Goal: Task Accomplishment & Management: Complete application form

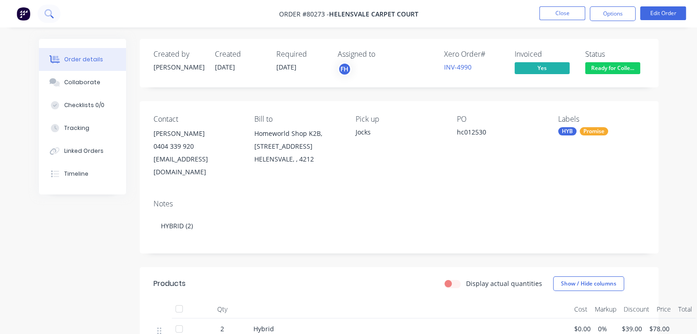
click at [55, 13] on button at bounding box center [49, 14] width 23 height 18
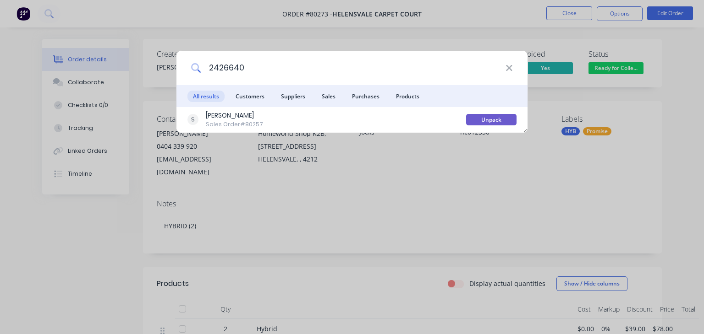
type input "2426640"
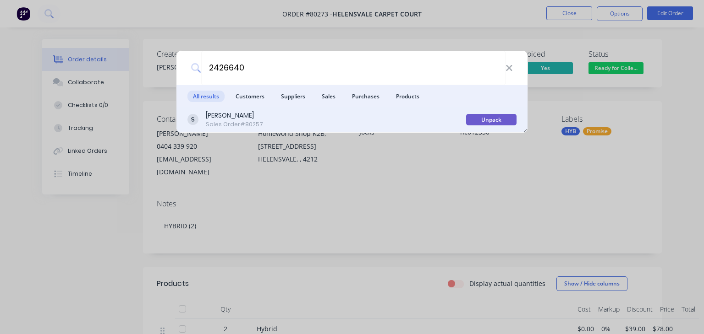
click at [263, 114] on div "[PERSON_NAME]" at bounding box center [234, 116] width 57 height 10
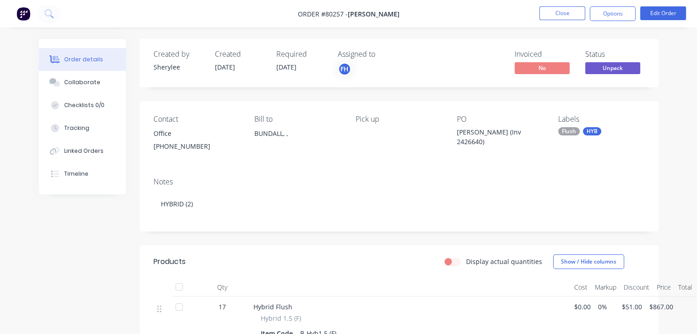
click at [19, 10] on img at bounding box center [23, 14] width 14 height 14
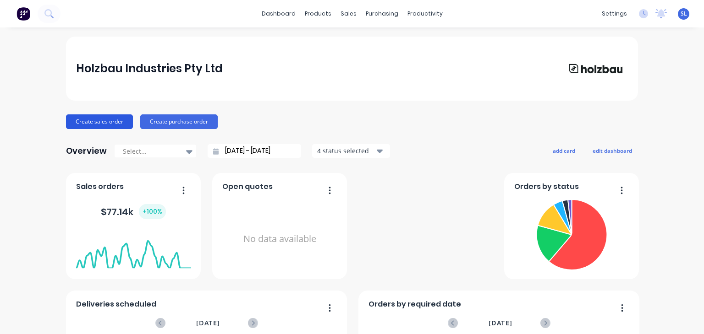
click at [112, 116] on button "Create sales order" at bounding box center [99, 122] width 67 height 15
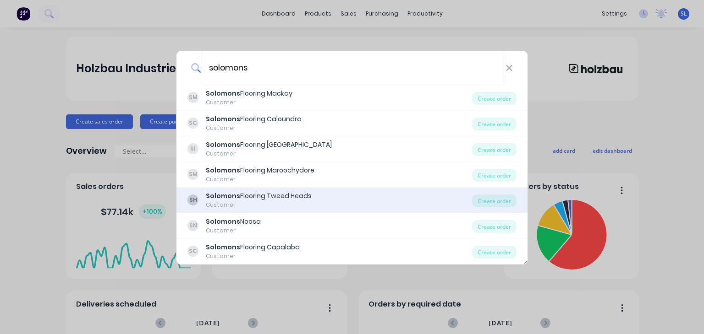
type input "solomons"
click at [300, 192] on div "Solomons Flooring Tweed Heads" at bounding box center [259, 197] width 106 height 10
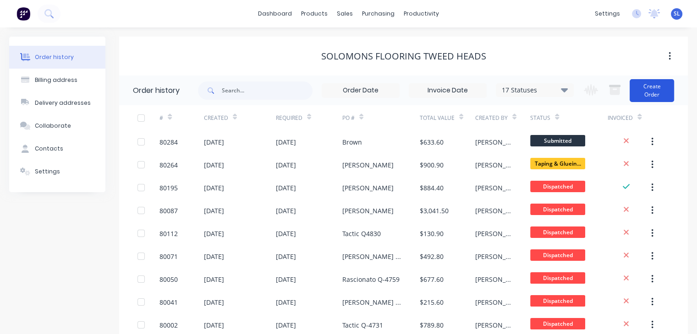
click at [640, 89] on button "Create Order" at bounding box center [652, 90] width 44 height 23
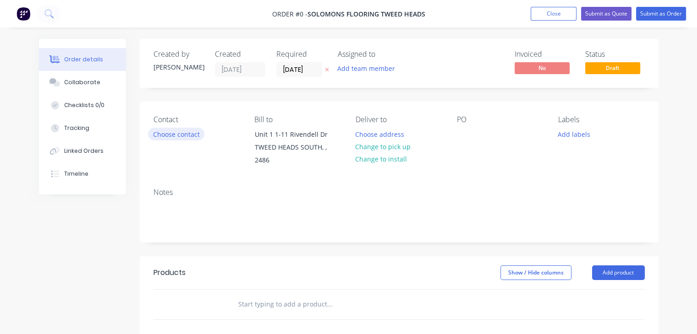
click at [172, 134] on button "Choose contact" at bounding box center [176, 134] width 56 height 12
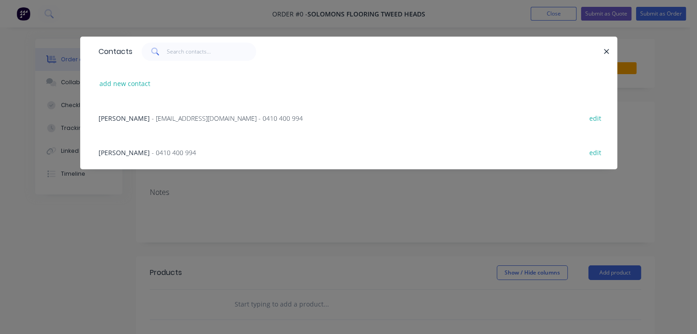
click at [152, 114] on span "- [EMAIL_ADDRESS][DOMAIN_NAME] - 0410 400 994" at bounding box center [227, 118] width 151 height 9
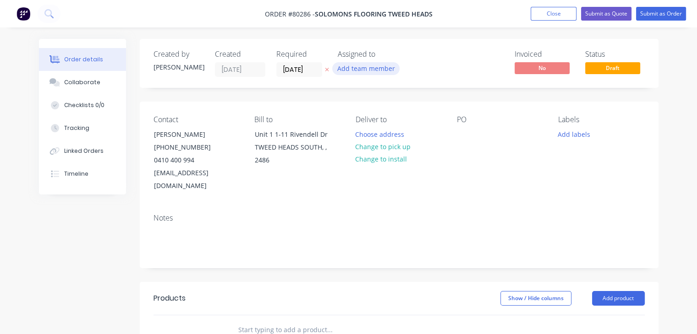
click at [385, 66] on button "Add team member" at bounding box center [365, 68] width 67 height 12
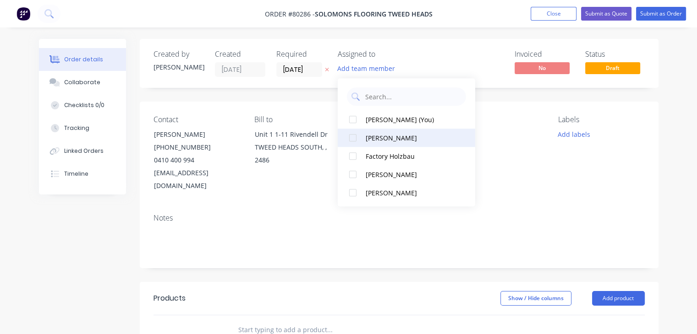
click at [367, 136] on div "[PERSON_NAME]" at bounding box center [412, 138] width 92 height 10
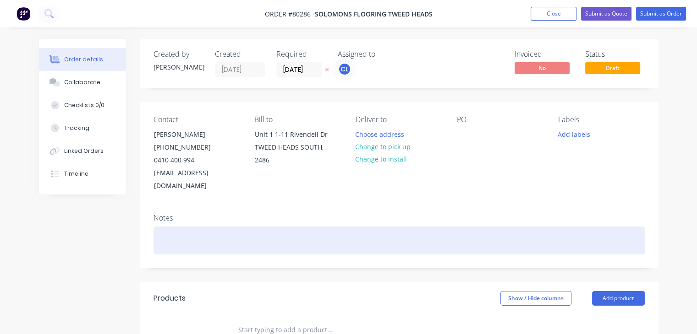
click at [339, 229] on div at bounding box center [398, 241] width 491 height 28
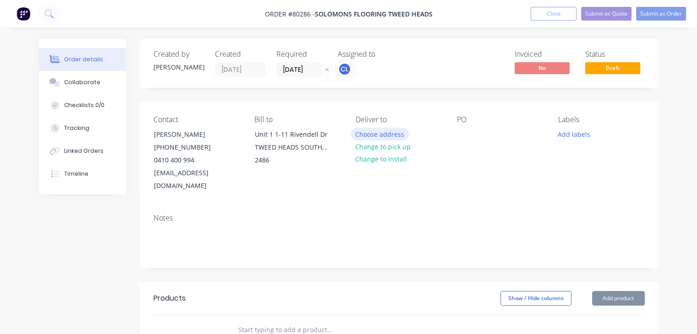
click at [383, 133] on button "Choose address" at bounding box center [379, 134] width 59 height 12
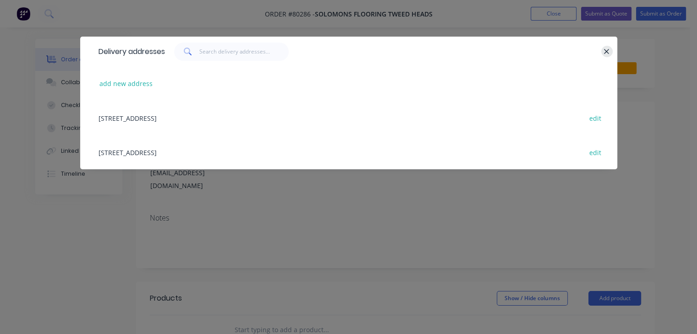
click at [605, 52] on icon "button" at bounding box center [606, 51] width 5 height 5
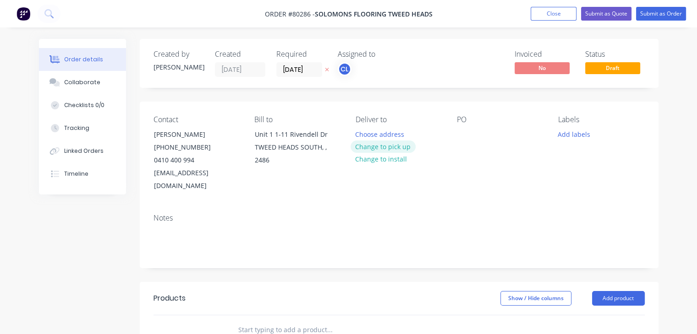
click at [376, 152] on button "Change to pick up" at bounding box center [382, 147] width 65 height 12
click at [469, 130] on div at bounding box center [464, 134] width 15 height 13
click at [495, 136] on div "[PERSON_NAME]" at bounding box center [490, 134] width 66 height 13
click at [572, 135] on button "Add labels" at bounding box center [574, 134] width 42 height 12
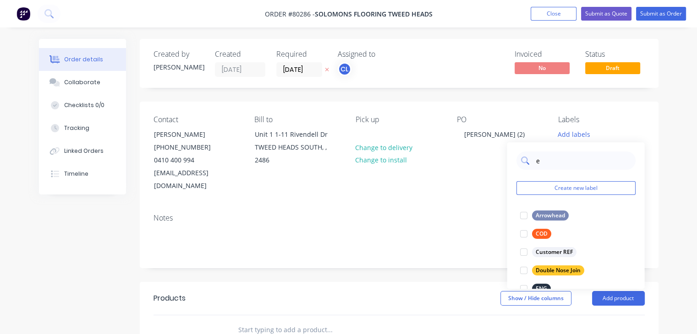
click at [564, 163] on input "e" at bounding box center [583, 161] width 96 height 18
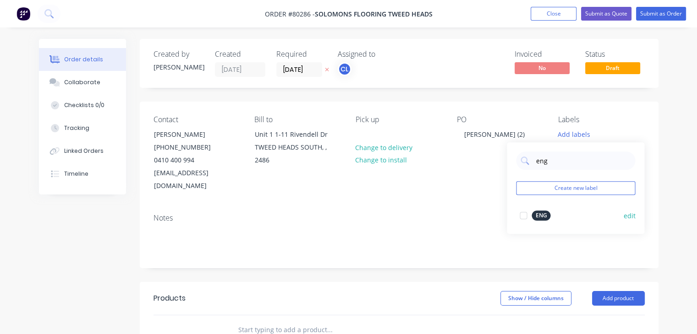
type input "eng"
click at [539, 217] on div "ENG" at bounding box center [540, 216] width 19 height 10
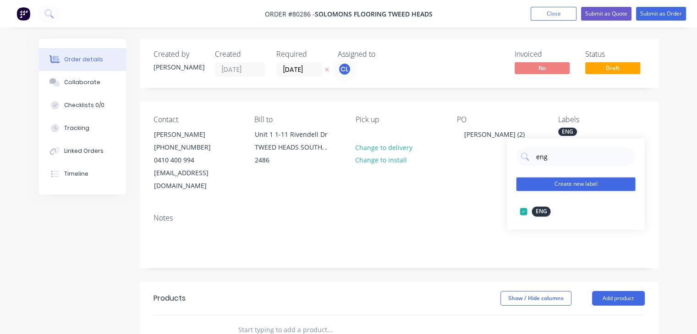
click at [575, 183] on button "Create new label" at bounding box center [575, 184] width 119 height 14
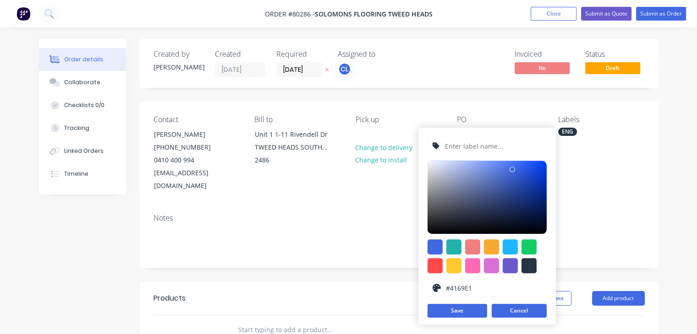
click at [515, 310] on button "Cancel" at bounding box center [519, 311] width 55 height 14
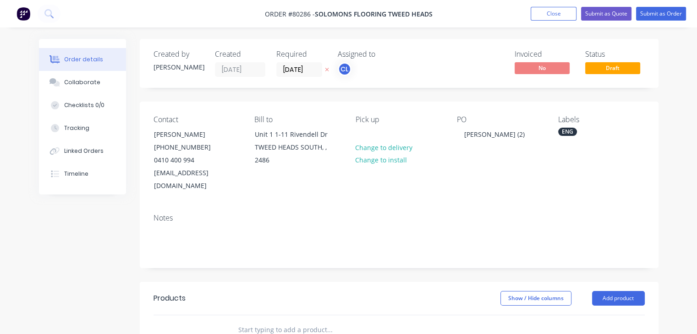
click at [668, 164] on div "Order details Collaborate Checklists 0/0 Tracking Linked Orders Timeline Order …" at bounding box center [348, 290] width 697 height 580
click at [575, 119] on div "Labels" at bounding box center [601, 119] width 87 height 9
click at [584, 129] on div "ENG" at bounding box center [601, 132] width 87 height 8
type input "e"
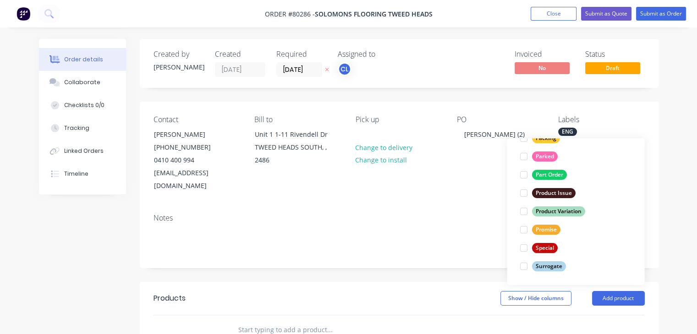
scroll to position [238, 0]
click at [528, 247] on div at bounding box center [523, 248] width 18 height 18
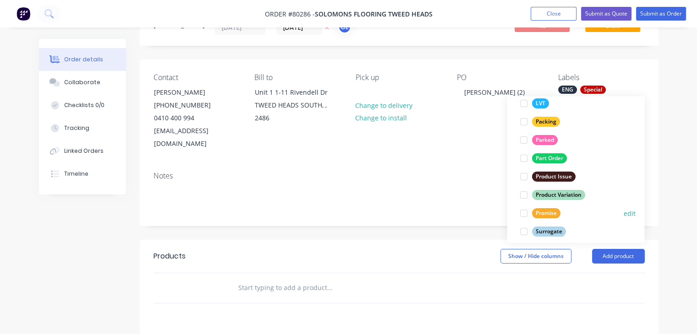
scroll to position [232, 0]
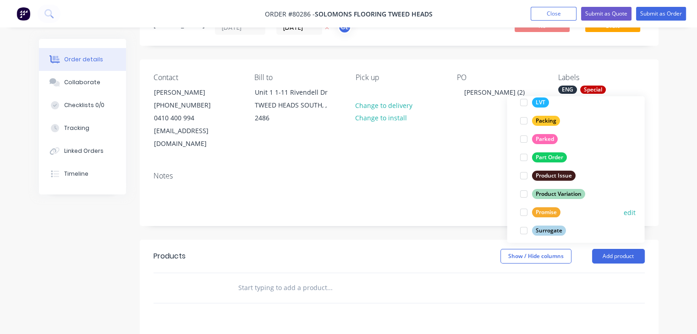
click at [544, 213] on div "Promise" at bounding box center [545, 213] width 28 height 10
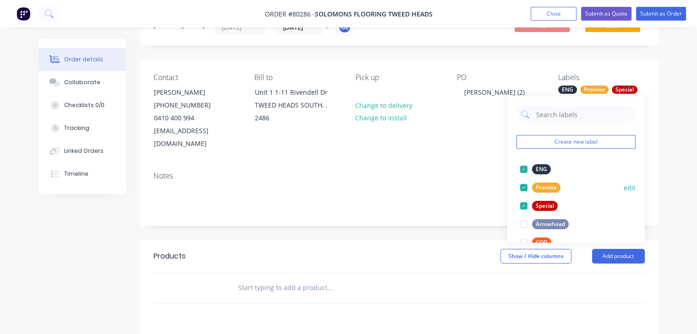
scroll to position [0, 0]
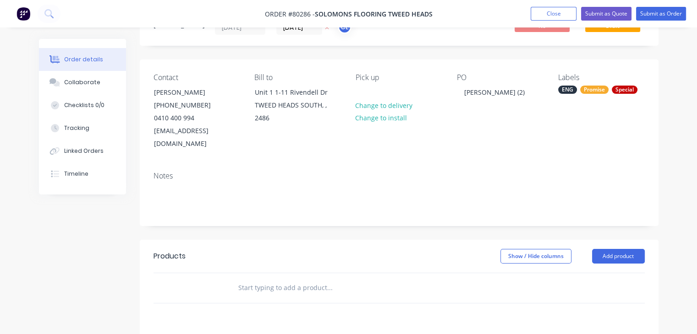
click at [642, 274] on div at bounding box center [398, 289] width 491 height 30
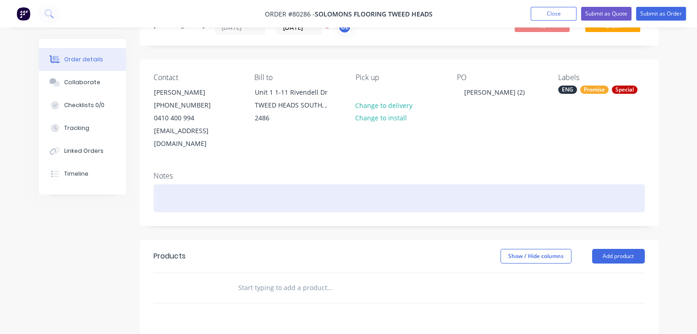
click at [322, 185] on div at bounding box center [398, 199] width 491 height 28
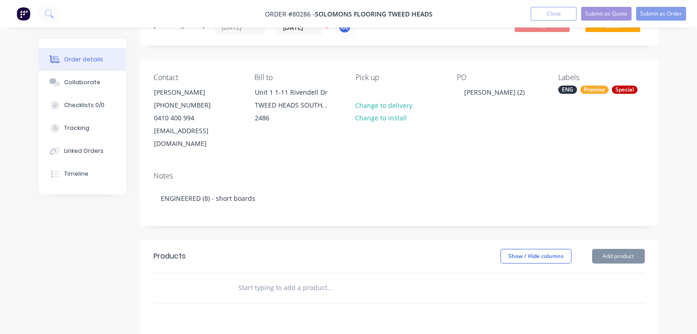
click at [279, 279] on input "text" at bounding box center [329, 288] width 183 height 18
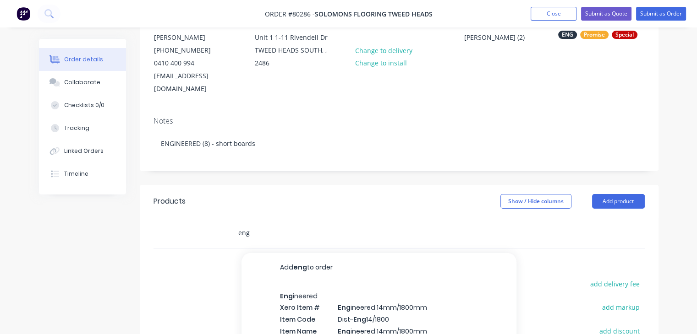
scroll to position [105, 0]
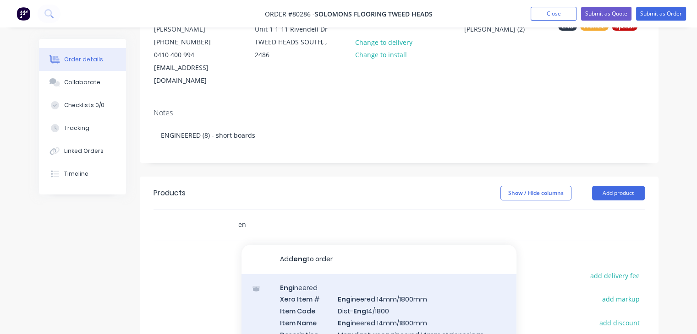
type input "e"
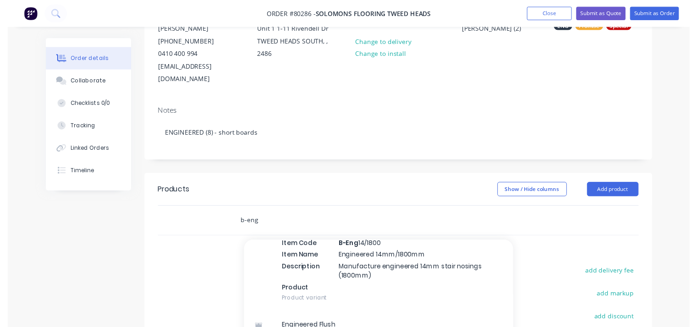
scroll to position [59, 0]
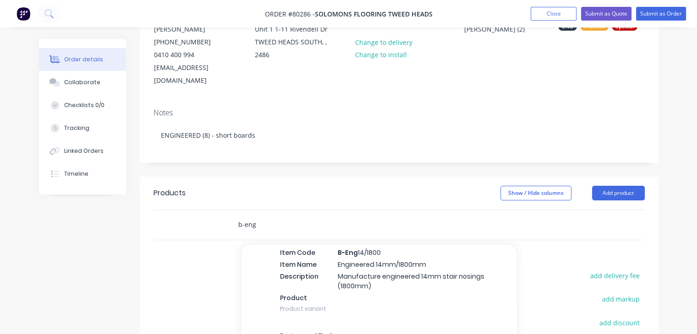
type input "b-eng"
click at [308, 290] on div "Engineered Xero Item # Engineered 14mm/1800mm Item Code B-Eng 14/1800 Item Name…" at bounding box center [378, 269] width 275 height 107
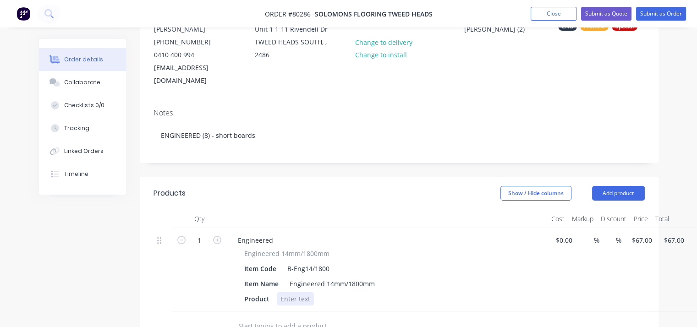
click at [301, 292] on div at bounding box center [295, 298] width 37 height 13
click at [279, 292] on div "Preference, Pronot, 14/1105 (nested), Parchment" at bounding box center [354, 298] width 155 height 13
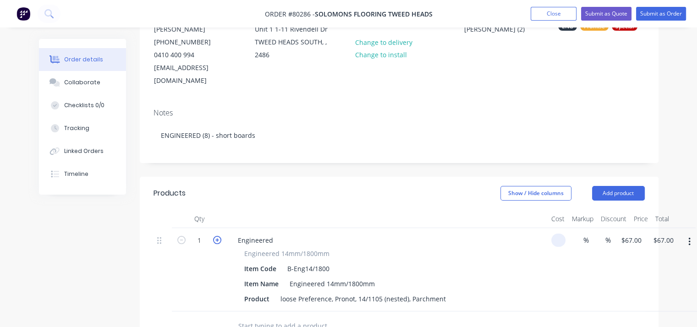
type input "$0.00"
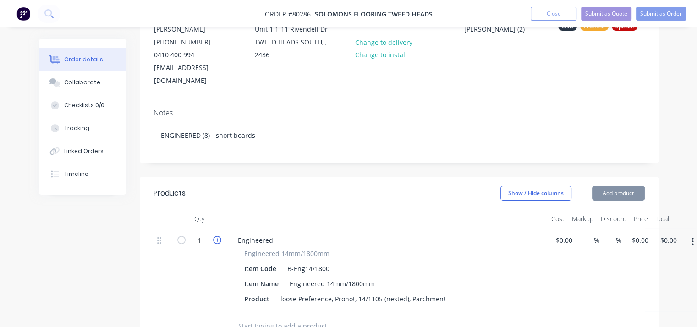
click at [216, 236] on icon "button" at bounding box center [217, 240] width 8 height 8
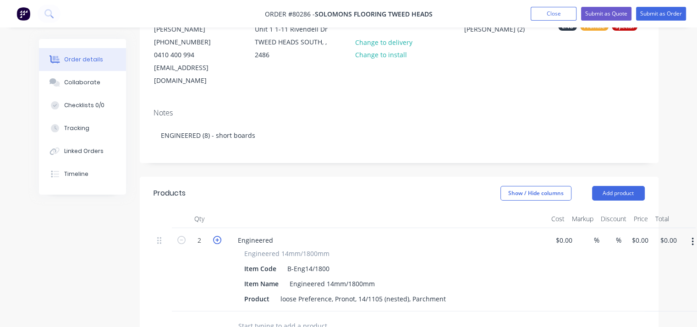
click at [216, 236] on icon "button" at bounding box center [217, 240] width 8 height 8
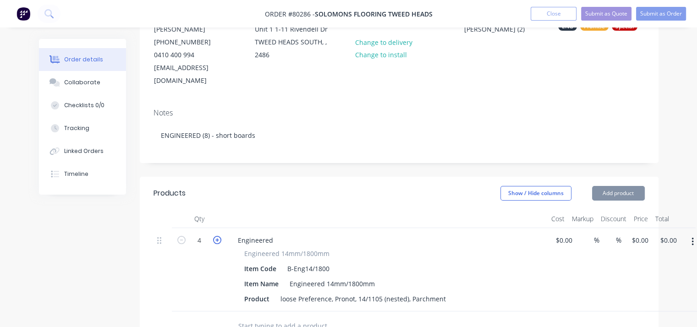
click at [216, 236] on icon "button" at bounding box center [217, 240] width 8 height 8
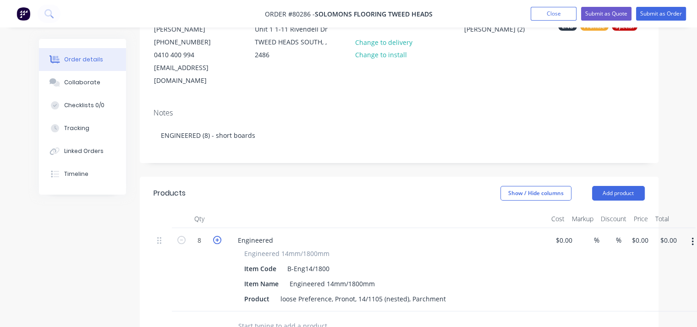
click at [216, 236] on icon "button" at bounding box center [217, 240] width 8 height 8
click at [181, 233] on form "9" at bounding box center [199, 240] width 48 height 14
click at [182, 236] on icon "button" at bounding box center [181, 240] width 8 height 8
type input "8"
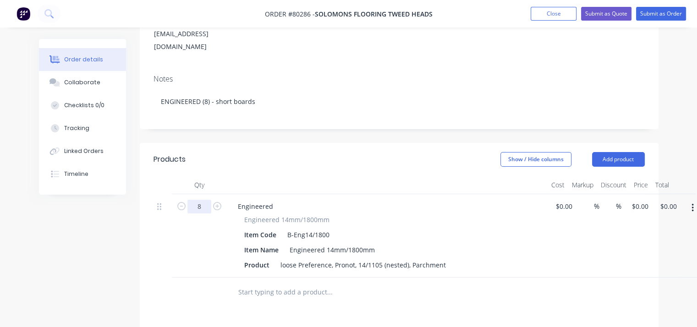
scroll to position [140, 0]
click at [488, 193] on div "Engineered Engineered 14mm/1800mm Item Code B-Eng14/1800 Item Name Engineered 1…" at bounding box center [387, 234] width 321 height 83
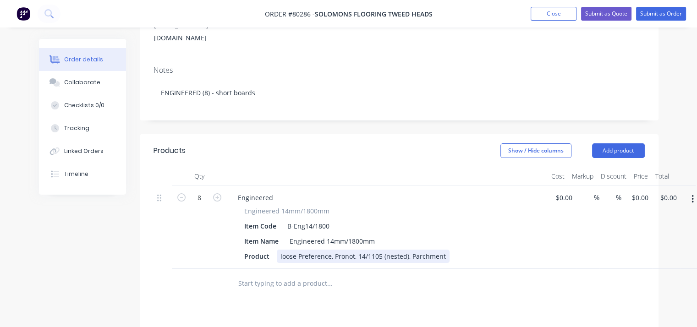
drag, startPoint x: 278, startPoint y: 244, endPoint x: 454, endPoint y: 254, distance: 177.1
click at [454, 254] on div "Engineered Engineered 14mm/1800mm Item Code B-Eng14/1800 Item Name Engineered 1…" at bounding box center [387, 227] width 321 height 83
copy div "loose Preference, Pronot, 14/1105 (nested), Parchment"
click at [454, 254] on div "Engineered Engineered 14mm/1800mm Item Code B-Eng14/1800 Item Name Engineered 1…" at bounding box center [387, 227] width 321 height 83
click at [291, 274] on input "text" at bounding box center [329, 283] width 183 height 18
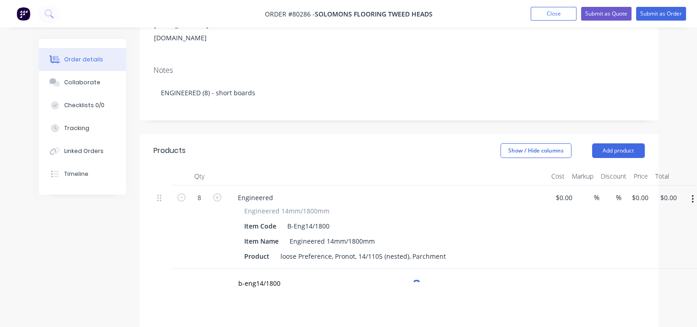
click at [315, 306] on div "Products Show / Hide columns Add product Qty Cost Markup Discount Price Total 8…" at bounding box center [399, 326] width 519 height 384
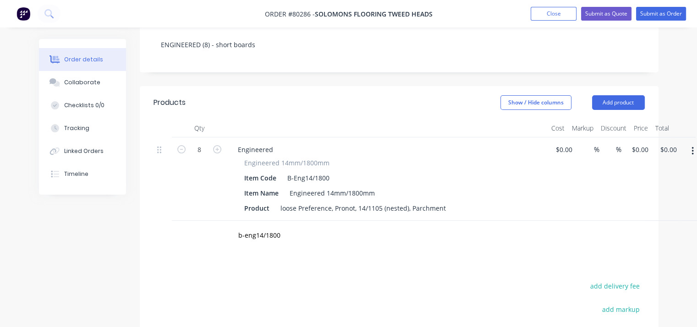
scroll to position [197, 0]
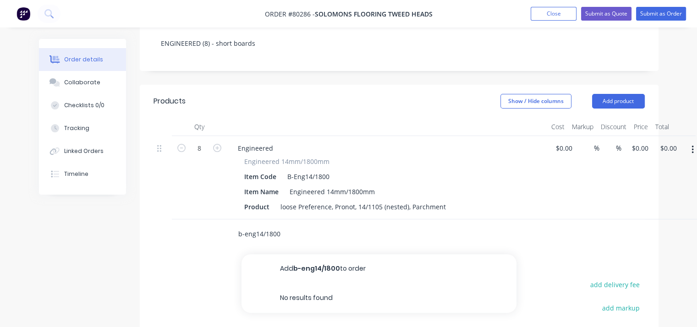
click at [293, 225] on input "b-eng14/1800" at bounding box center [329, 234] width 183 height 18
click at [295, 225] on input "b-eng14/1800" at bounding box center [329, 234] width 183 height 18
type input "b"
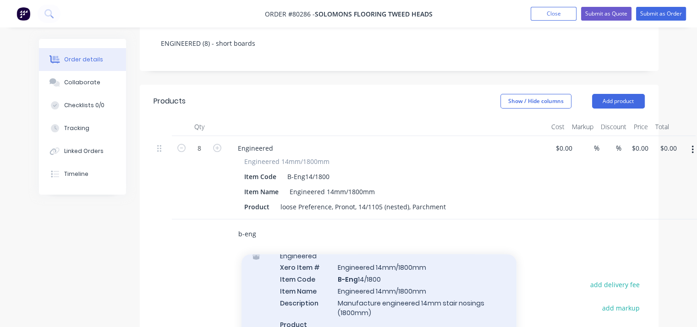
scroll to position [39, 0]
type input "b-eng"
click at [388, 279] on div "Engineered Xero Item # Engineered 14mm/1800mm Item Code B-Eng 14/1800 Item Name…" at bounding box center [378, 297] width 275 height 107
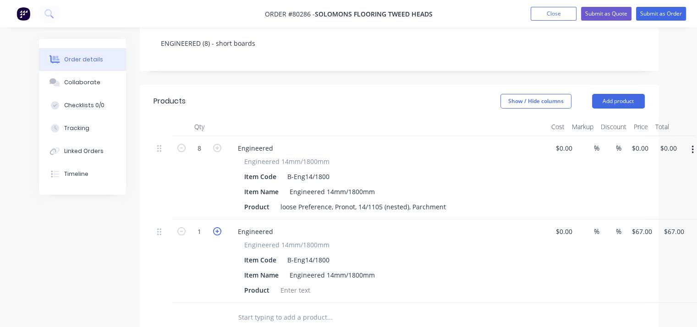
click at [218, 227] on icon "button" at bounding box center [217, 231] width 8 height 8
type input "2"
type input "$134.00"
click at [218, 227] on icon "button" at bounding box center [217, 231] width 8 height 8
type input "3"
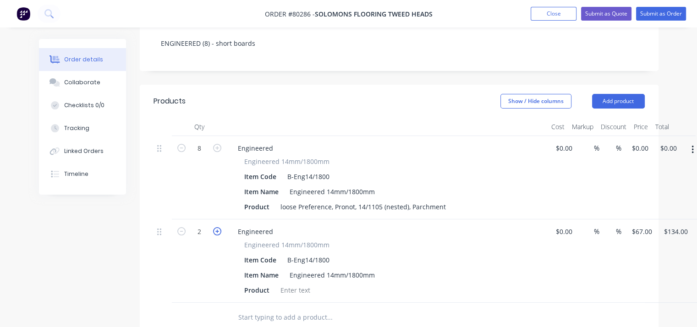
type input "$201.00"
click at [218, 227] on icon "button" at bounding box center [217, 231] width 8 height 8
type input "4"
type input "$268.00"
click at [218, 227] on icon "button" at bounding box center [217, 231] width 8 height 8
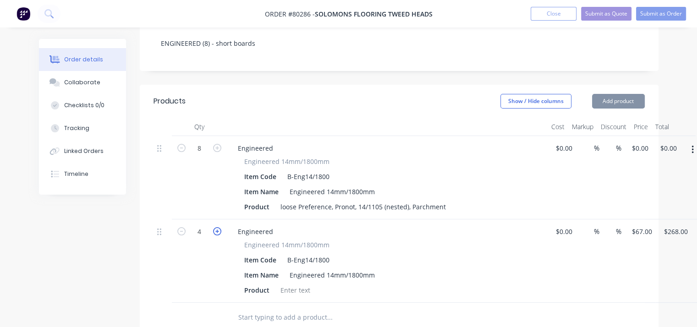
type input "5"
type input "$335.00"
click at [218, 227] on icon "button" at bounding box center [217, 231] width 8 height 8
type input "6"
type input "$402.00"
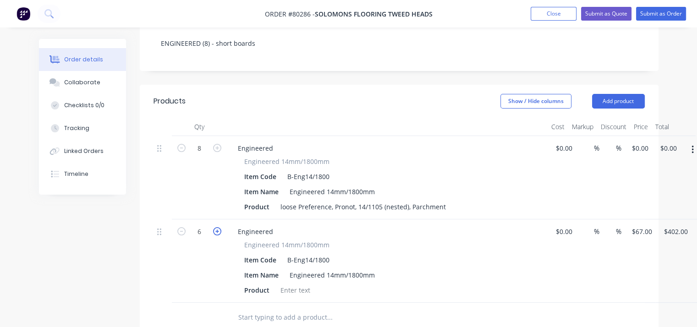
click at [218, 227] on icon "button" at bounding box center [217, 231] width 8 height 8
type input "7"
type input "$469.00"
click at [218, 227] on icon "button" at bounding box center [217, 231] width 8 height 8
type input "8"
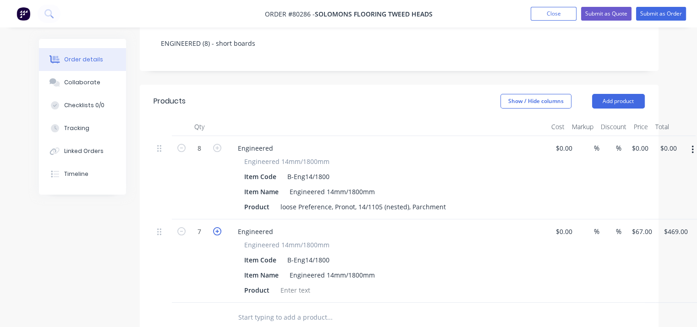
type input "$536.00"
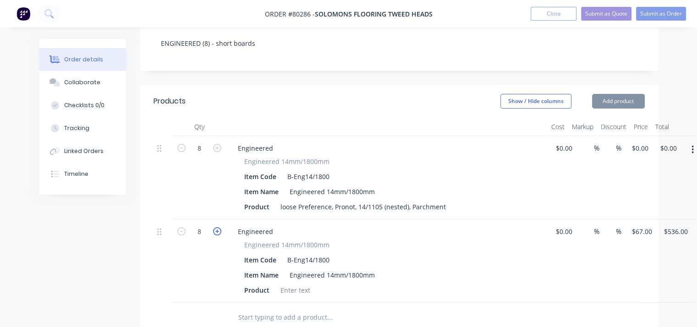
click at [218, 227] on icon "button" at bounding box center [217, 231] width 8 height 8
type input "9"
type input "$603.00"
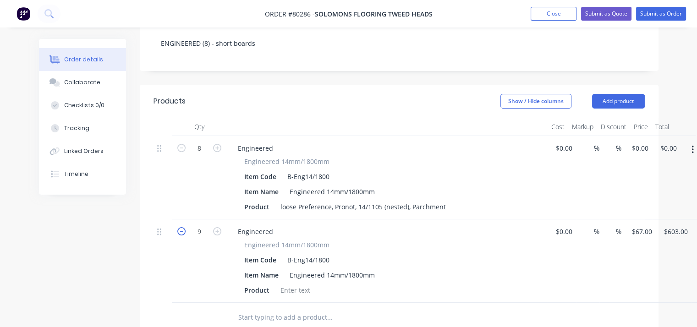
click at [181, 227] on icon "button" at bounding box center [181, 231] width 8 height 8
type input "8"
type input "$536.00"
click at [279, 284] on div at bounding box center [295, 290] width 37 height 13
paste div
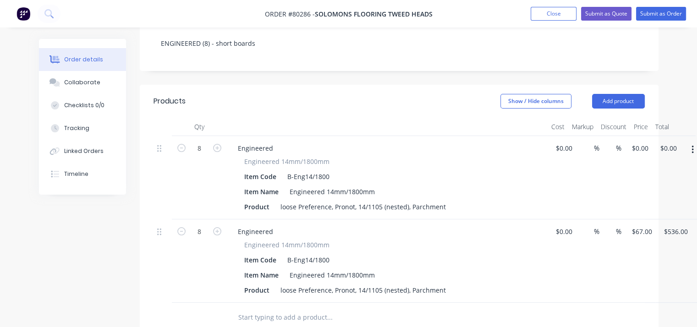
click at [693, 146] on icon "button" at bounding box center [692, 150] width 2 height 8
click at [643, 222] on div "Delete" at bounding box center [659, 228] width 71 height 13
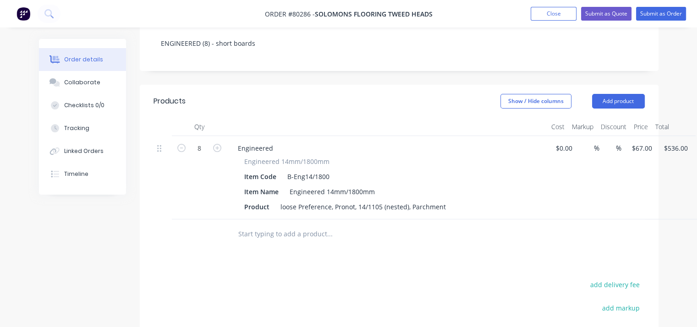
click at [310, 225] on input "text" at bounding box center [329, 234] width 183 height 18
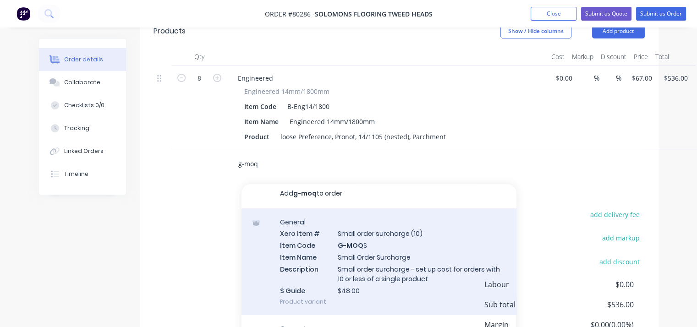
scroll to position [268, 0]
type input "g-moq"
click at [322, 251] on div "General Xero Item # Small order surcharge (10) Item Code G-MOQ S Item Name Smal…" at bounding box center [378, 261] width 275 height 107
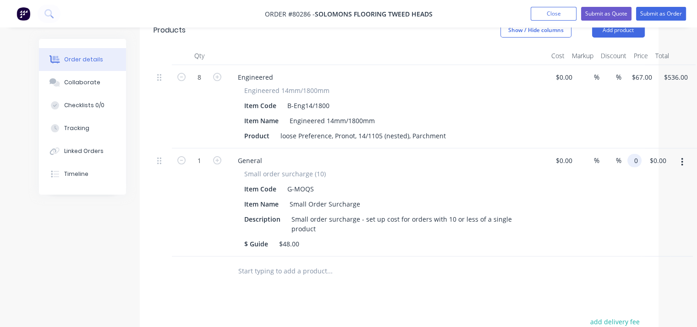
click at [637, 154] on input "0" at bounding box center [636, 160] width 11 height 13
type input "$48.00"
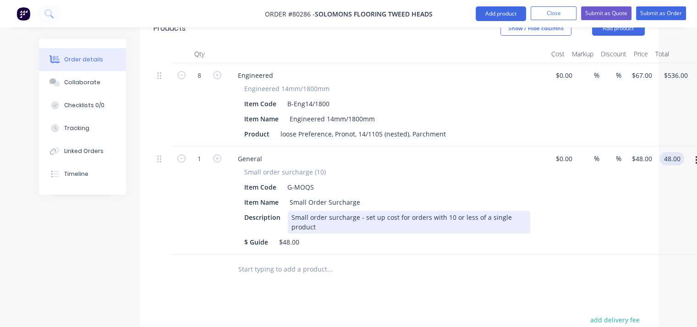
type input "$48.00"
click at [429, 215] on div "Small order surcharge - set up cost for orders with 10 or less of a single prod…" at bounding box center [409, 222] width 242 height 23
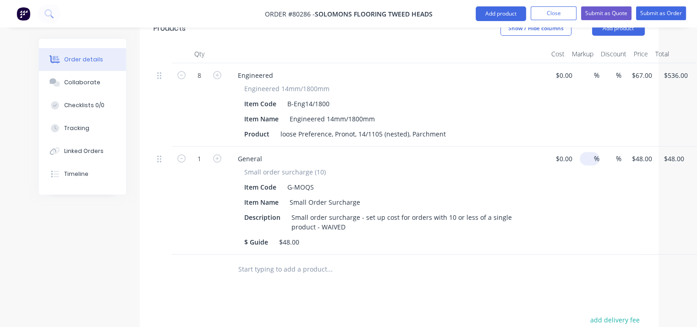
click at [592, 152] on input at bounding box center [588, 158] width 11 height 13
type input "100"
type input "$0.00"
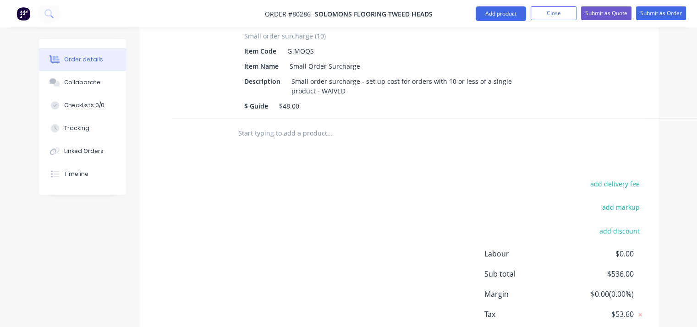
scroll to position [447, 0]
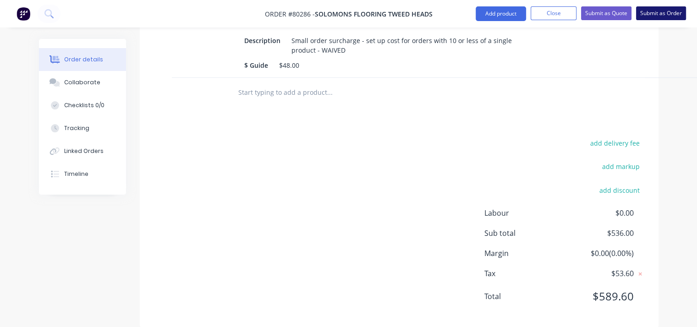
click at [653, 15] on button "Submit as Order" at bounding box center [661, 13] width 50 height 14
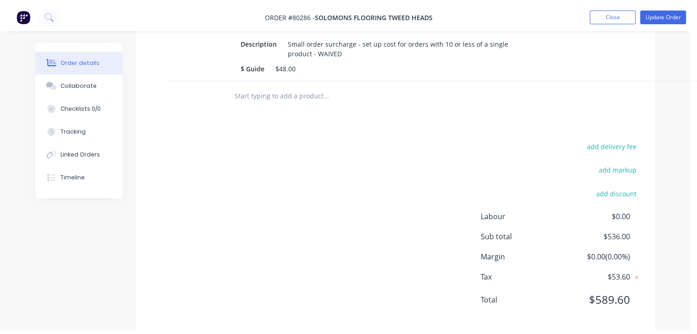
scroll to position [0, 0]
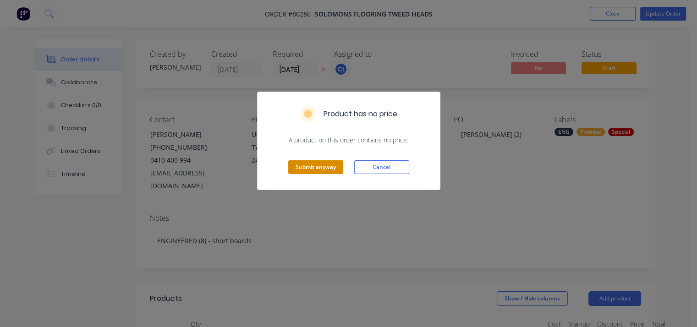
click at [316, 171] on button "Submit anyway" at bounding box center [315, 167] width 55 height 14
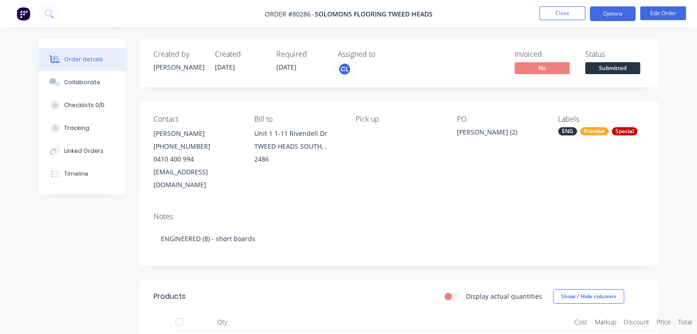
click at [619, 9] on button "Options" at bounding box center [613, 13] width 46 height 15
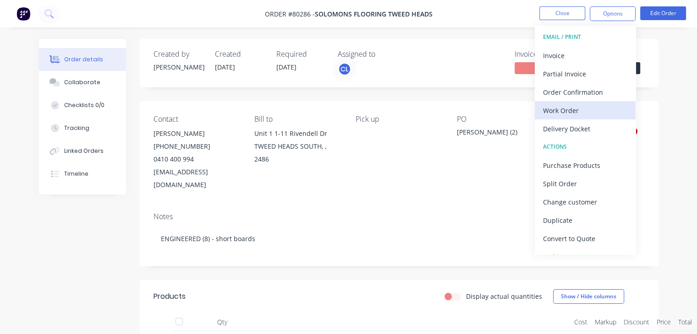
click at [572, 109] on div "Work Order" at bounding box center [585, 110] width 84 height 13
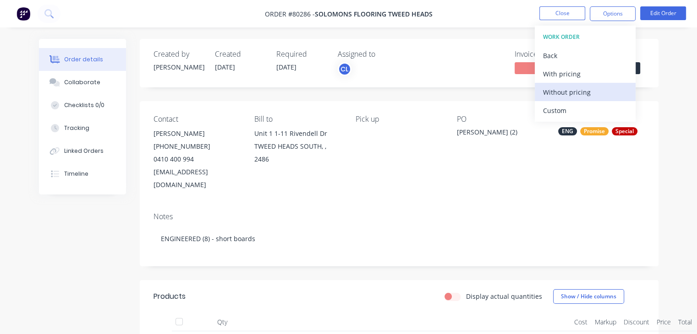
click at [575, 92] on div "Without pricing" at bounding box center [585, 92] width 84 height 13
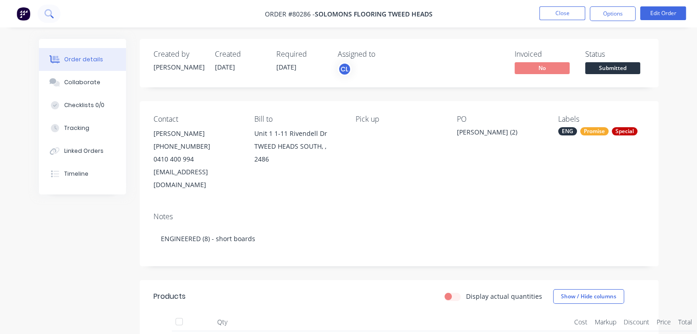
click at [49, 11] on icon at bounding box center [48, 13] width 9 height 9
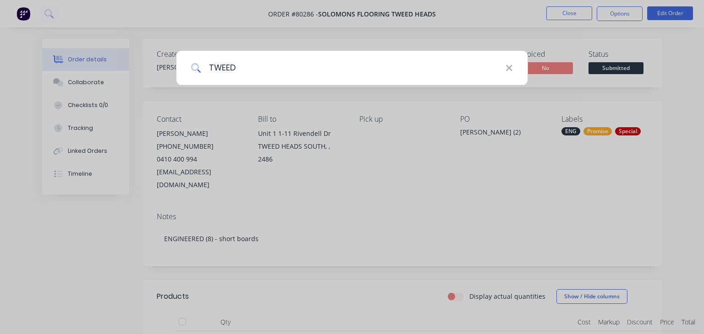
type input "TWEED"
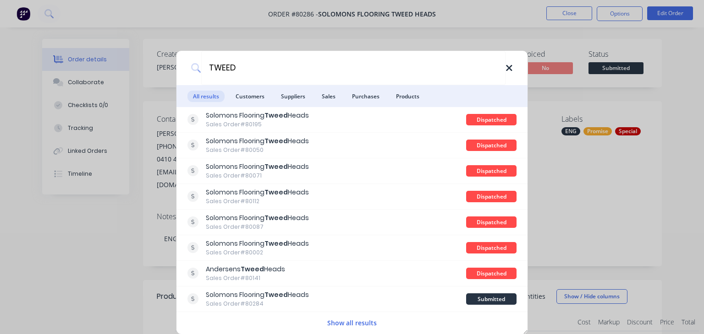
click at [507, 68] on icon at bounding box center [508, 68] width 7 height 10
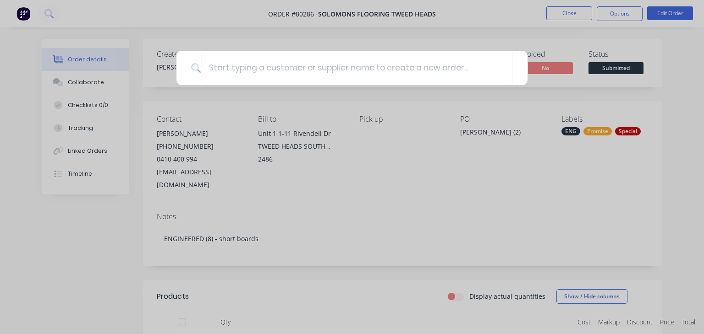
click at [88, 257] on div at bounding box center [352, 167] width 704 height 334
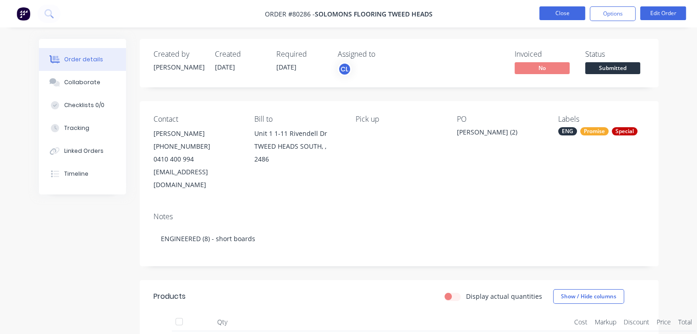
click at [554, 12] on button "Close" at bounding box center [562, 13] width 46 height 14
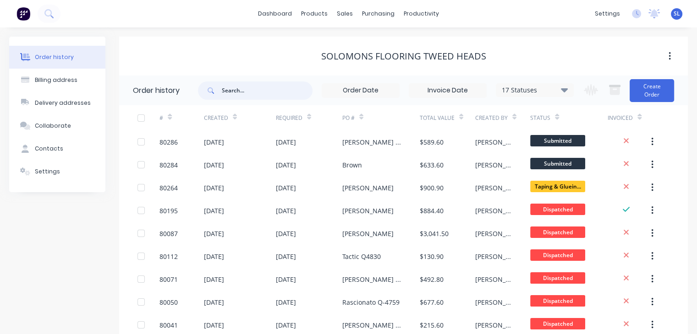
click at [269, 89] on input "text" at bounding box center [267, 91] width 91 height 18
type input "[PERSON_NAME]"
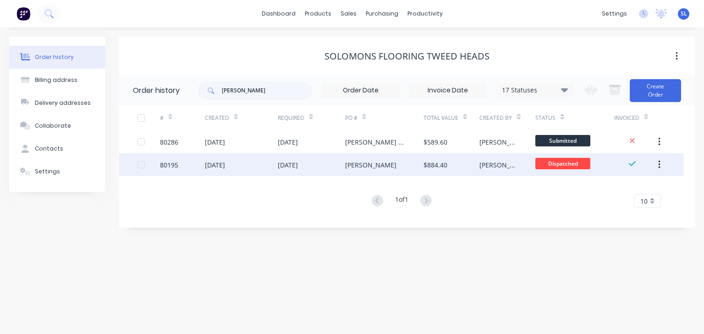
click at [225, 167] on div "[DATE]" at bounding box center [215, 165] width 20 height 10
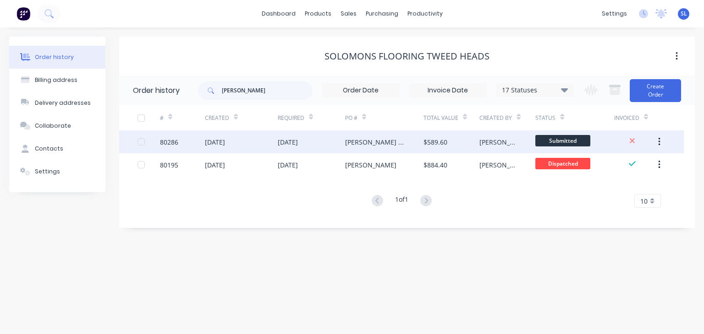
click at [225, 144] on div "[DATE]" at bounding box center [215, 142] width 20 height 10
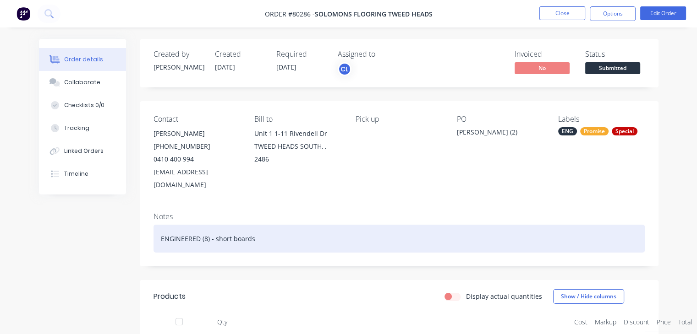
click at [271, 229] on div "ENGINEERED (8) - short boards" at bounding box center [398, 239] width 491 height 28
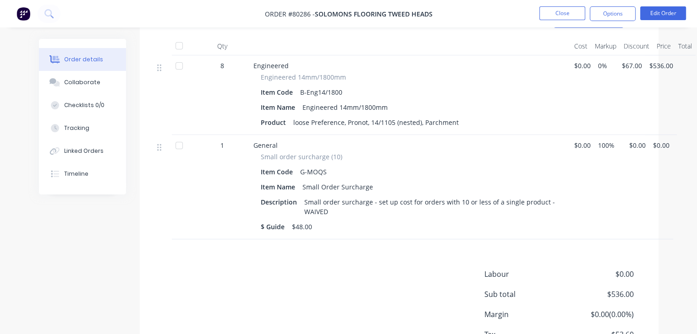
scroll to position [276, 0]
click at [335, 230] on div "Products Display actual quantities Show / Hide columns Qty Cost Markup Discount…" at bounding box center [399, 197] width 519 height 385
click at [324, 239] on div "Products Display actual quantities Show / Hide columns Qty Cost Markup Discount…" at bounding box center [399, 197] width 519 height 385
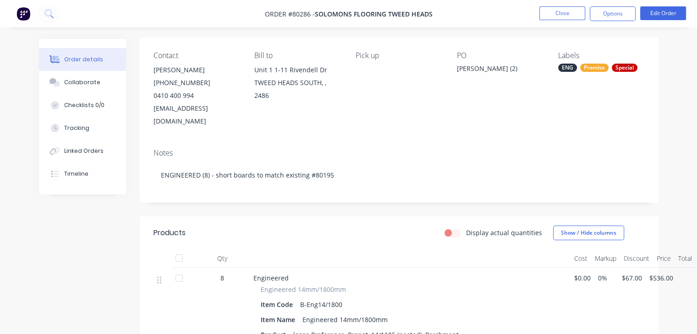
scroll to position [49, 0]
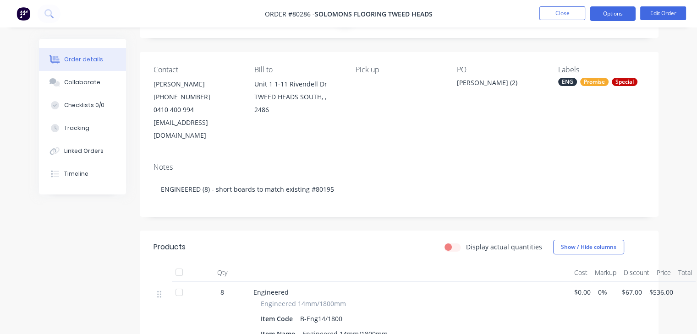
click at [619, 14] on button "Options" at bounding box center [613, 13] width 46 height 15
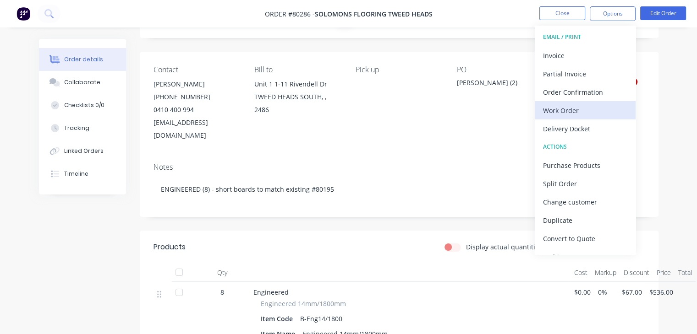
click at [581, 110] on div "Work Order" at bounding box center [585, 110] width 84 height 13
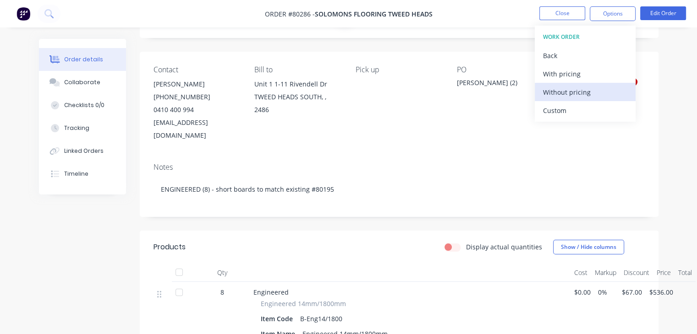
click at [581, 88] on div "Without pricing" at bounding box center [585, 92] width 84 height 13
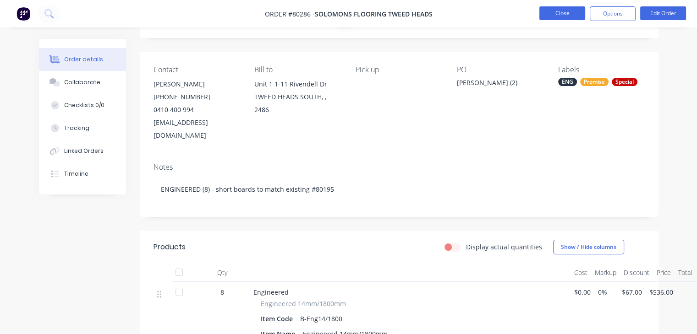
click at [571, 12] on button "Close" at bounding box center [562, 13] width 46 height 14
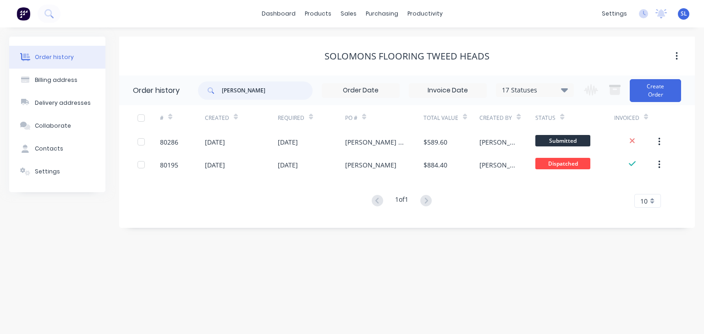
click at [262, 90] on input "[PERSON_NAME]" at bounding box center [267, 91] width 91 height 18
type input "M"
type input "2426640"
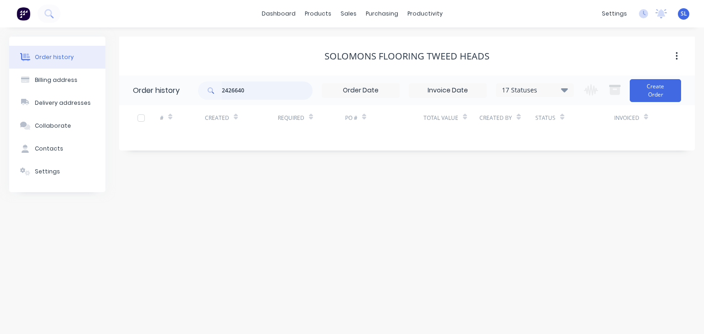
click at [288, 91] on input "2426640" at bounding box center [267, 91] width 91 height 18
type input "[PERSON_NAME]"
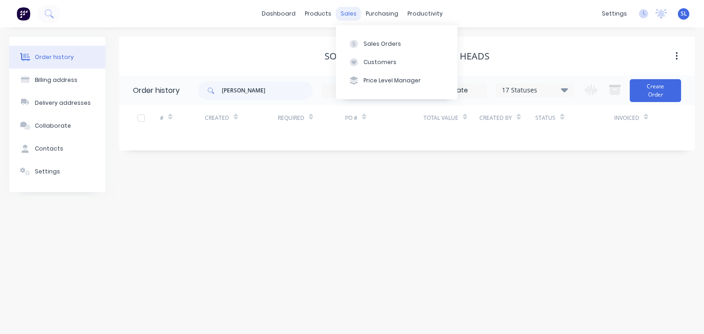
click at [346, 14] on div "sales" at bounding box center [348, 14] width 25 height 14
click at [371, 44] on div "Sales Orders" at bounding box center [382, 44] width 38 height 8
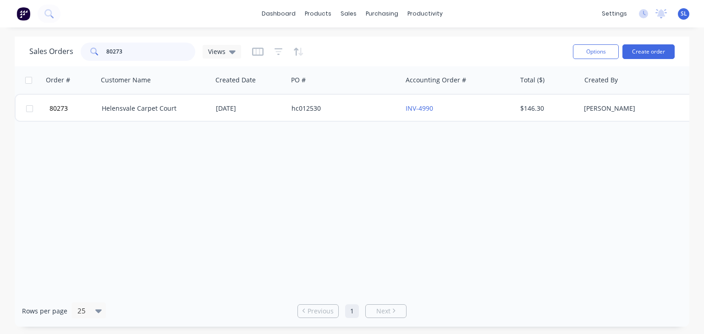
click at [176, 49] on input "80273" at bounding box center [150, 52] width 89 height 18
type input "8"
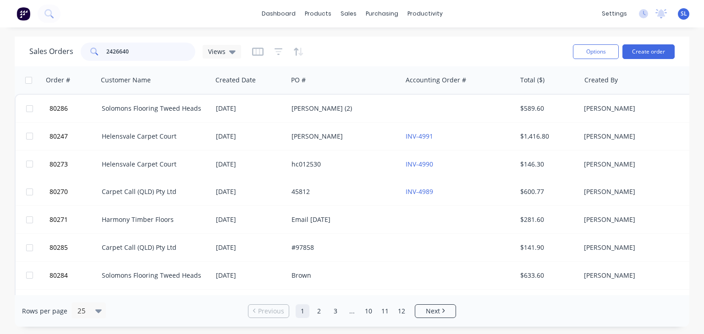
type input "2426640"
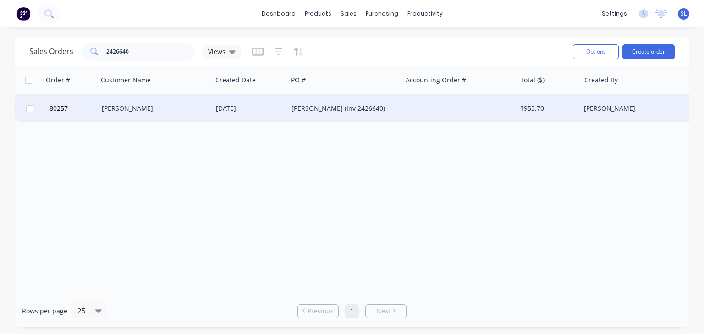
click at [150, 110] on div "[PERSON_NAME]" at bounding box center [153, 108] width 102 height 9
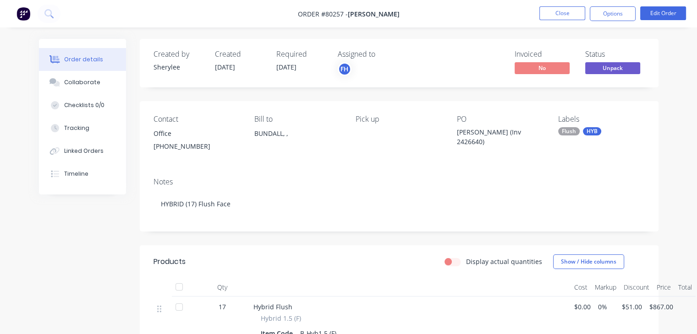
scroll to position [1, 0]
